Goal: Use online tool/utility: Utilize a website feature to perform a specific function

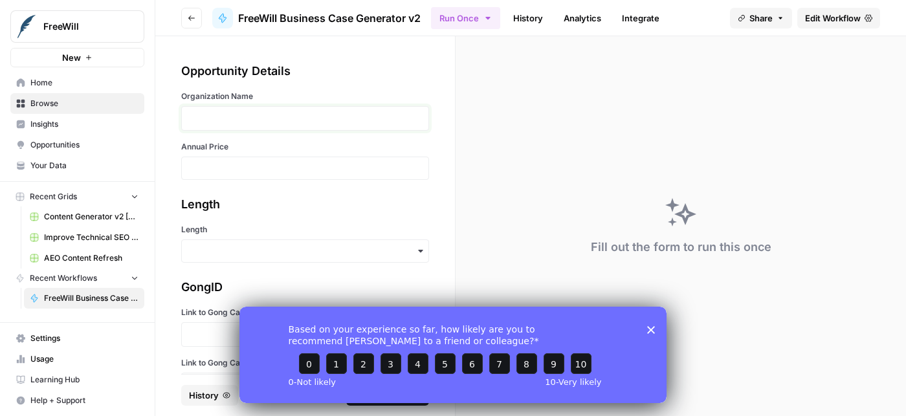
click at [250, 118] on p at bounding box center [305, 118] width 231 height 13
click at [651, 325] on div "Based on your experience so far, how likely are you to recommend [PERSON_NAME] …" at bounding box center [452, 354] width 427 height 96
click at [208, 128] on div at bounding box center [305, 118] width 248 height 25
click at [232, 112] on p at bounding box center [305, 118] width 231 height 13
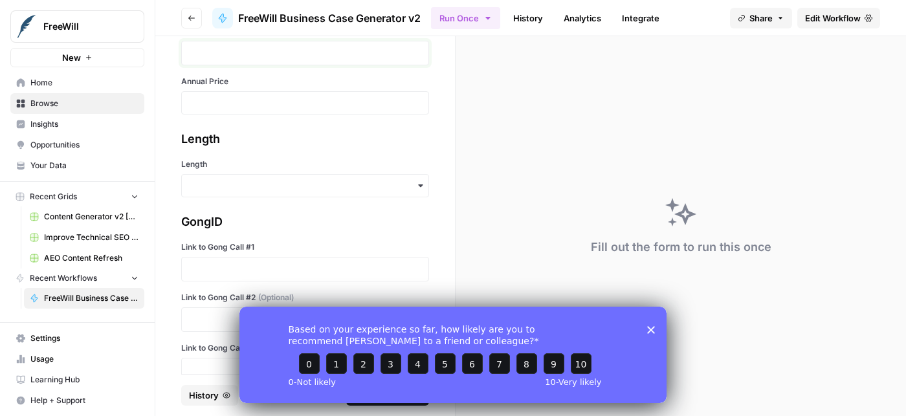
scroll to position [93, 0]
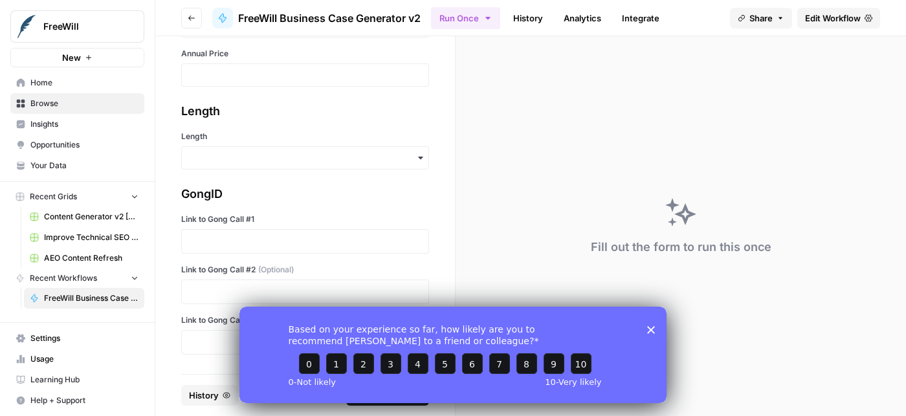
click at [234, 164] on div "button" at bounding box center [305, 157] width 248 height 23
click at [445, 211] on div "Opportunity Details Organization Name Annual Price Length Length GongID Link to…" at bounding box center [305, 205] width 300 height 338
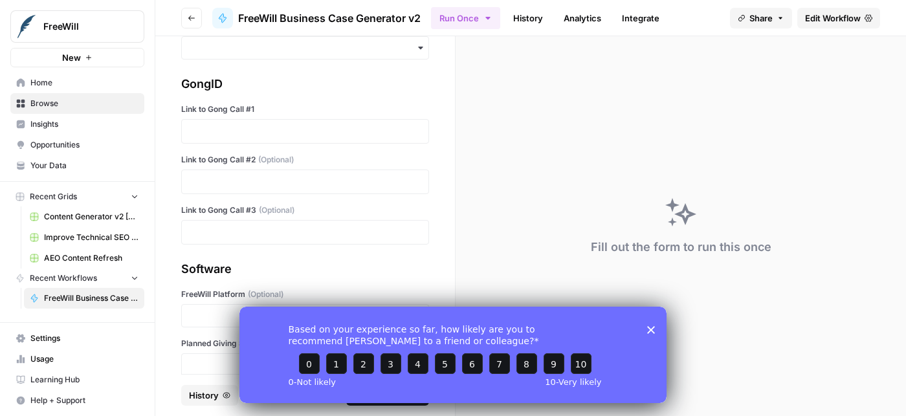
scroll to position [204, 0]
click at [228, 129] on p at bounding box center [305, 130] width 231 height 13
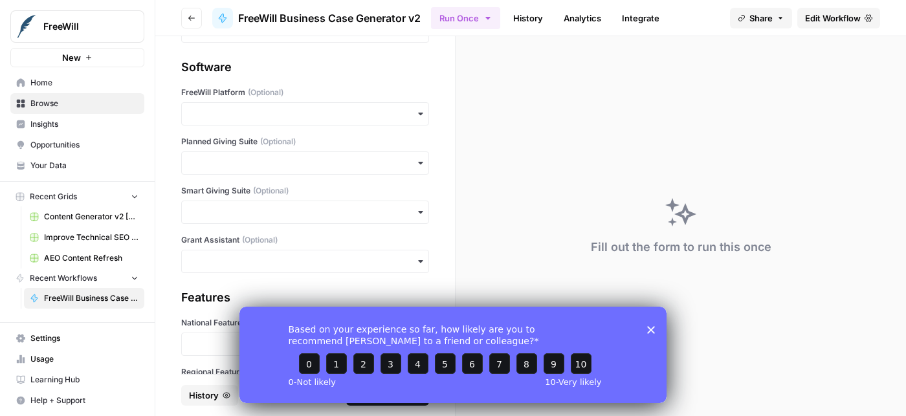
scroll to position [417, 0]
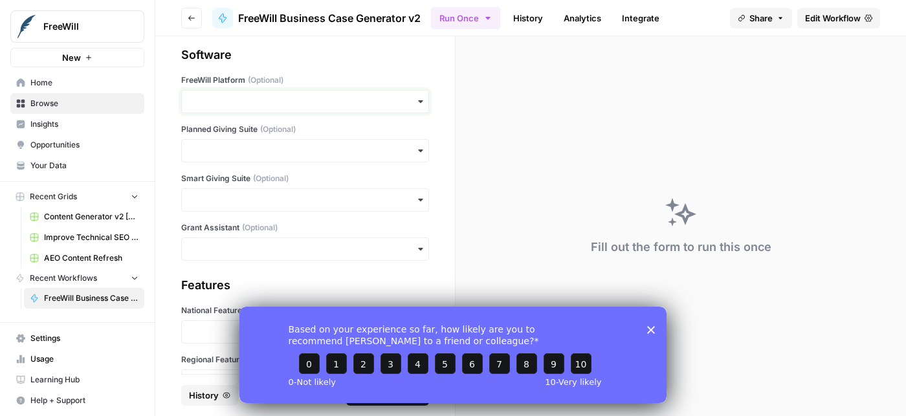
click at [282, 102] on input "FreeWill Platform (Optional)" at bounding box center [305, 101] width 231 height 13
click at [441, 197] on div "Opportunity Details Organization Name Annual Price Length Length GongID Link to…" at bounding box center [305, 205] width 300 height 338
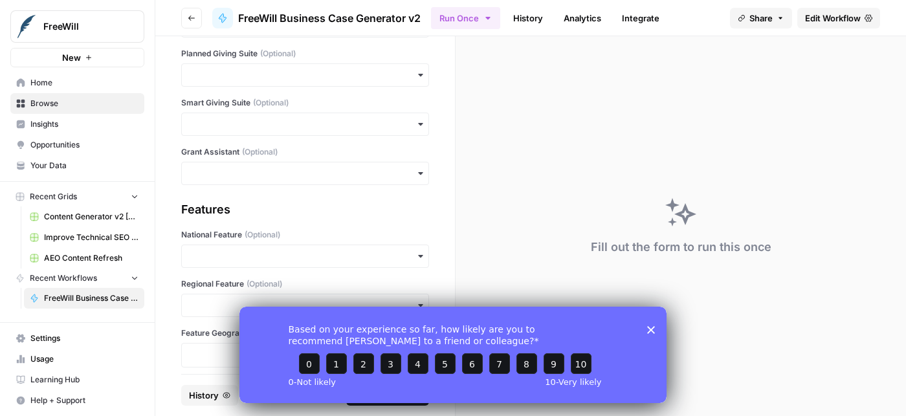
scroll to position [502, 0]
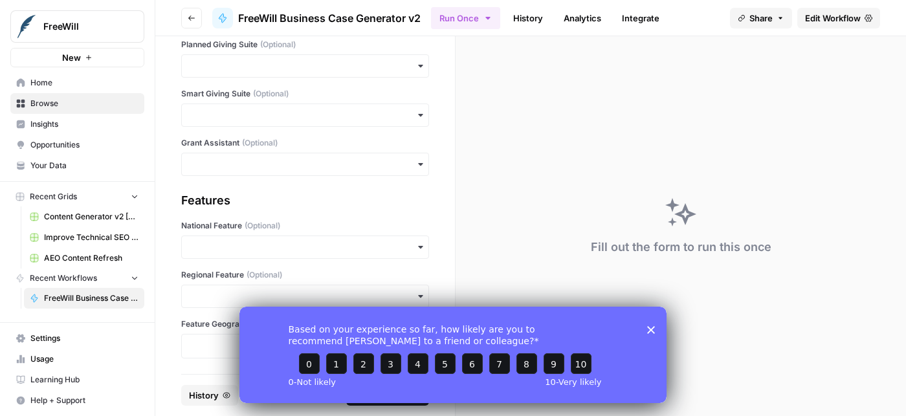
click at [650, 326] on icon "Close survey" at bounding box center [651, 330] width 8 height 8
